Goal: Check status: Check status

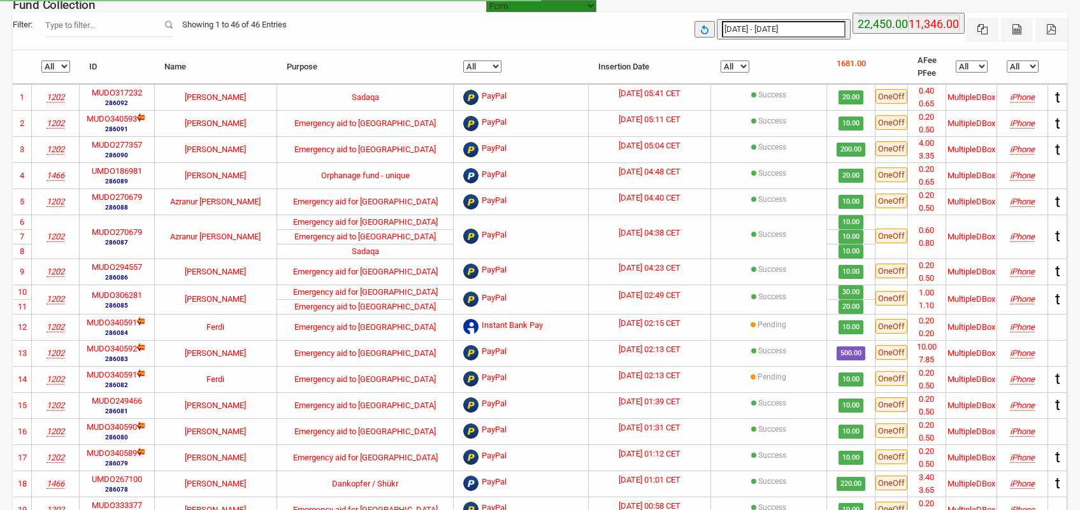
select select "100"
click at [135, 29] on input "Filter:" at bounding box center [108, 25] width 127 height 24
paste input "MODO340648"
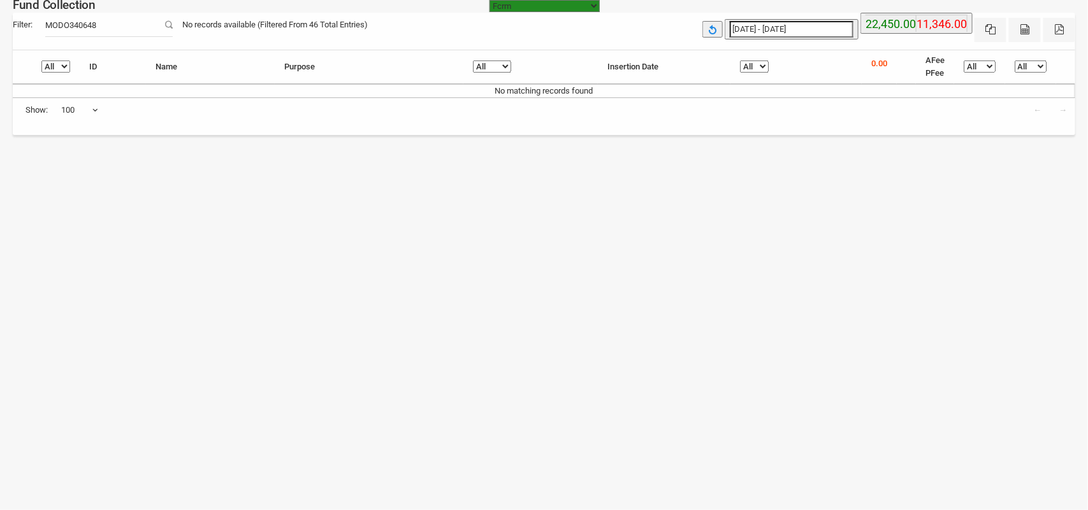
type input "MODO340648"
type input "[DATE]"
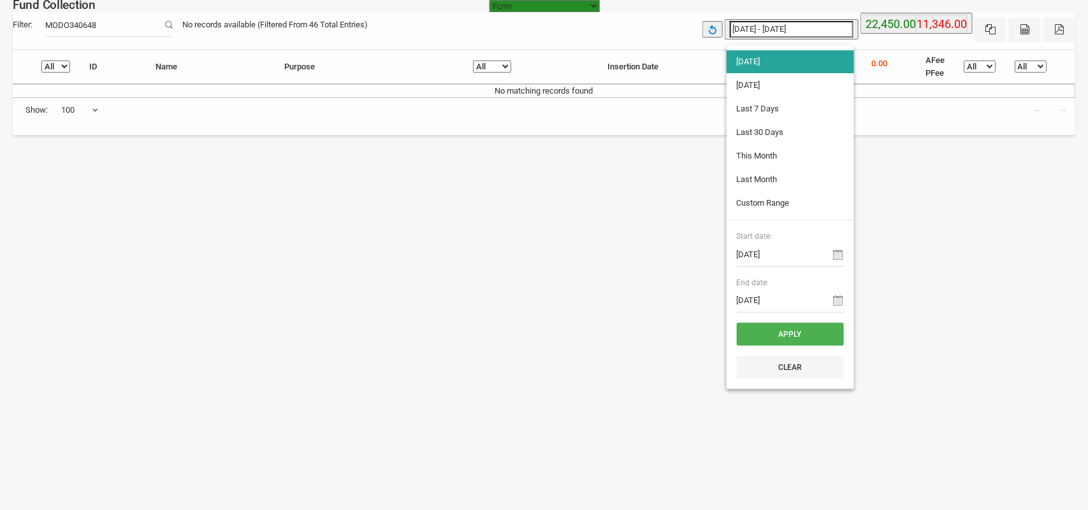
click at [814, 27] on input "[DATE] - [DATE]" at bounding box center [792, 29] width 124 height 17
click at [765, 56] on li "[DATE]" at bounding box center [789, 61] width 127 height 23
type input "[DATE] - [DATE]"
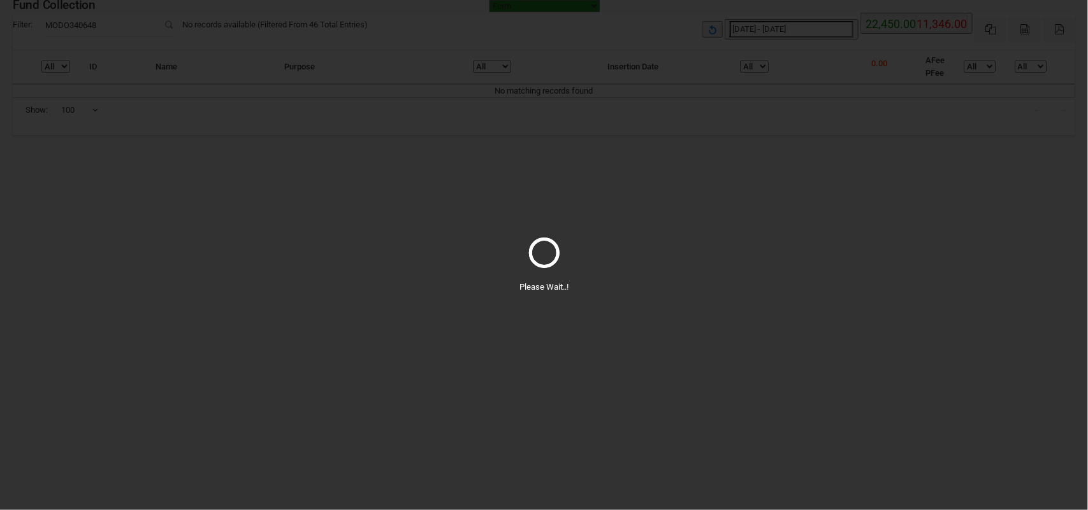
select select "100"
